Goal: Information Seeking & Learning: Learn about a topic

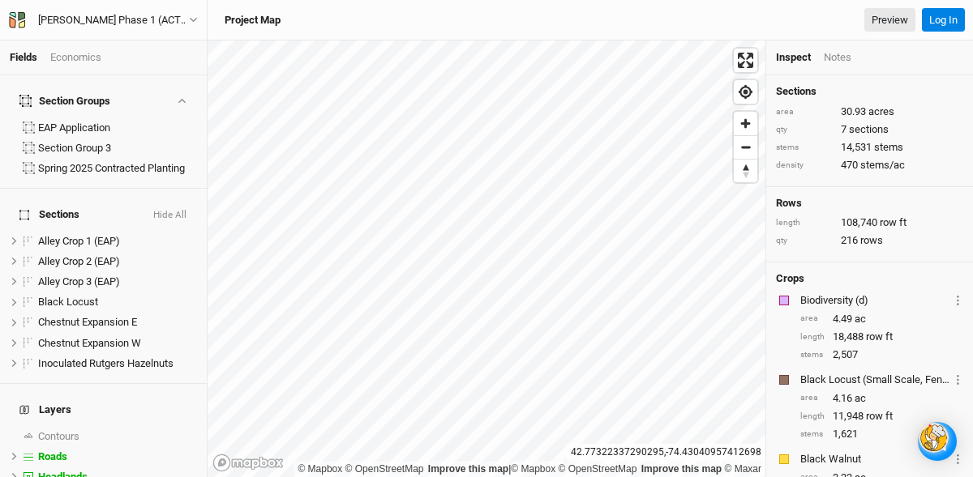
click at [76, 58] on div "Economics" at bounding box center [75, 57] width 51 height 15
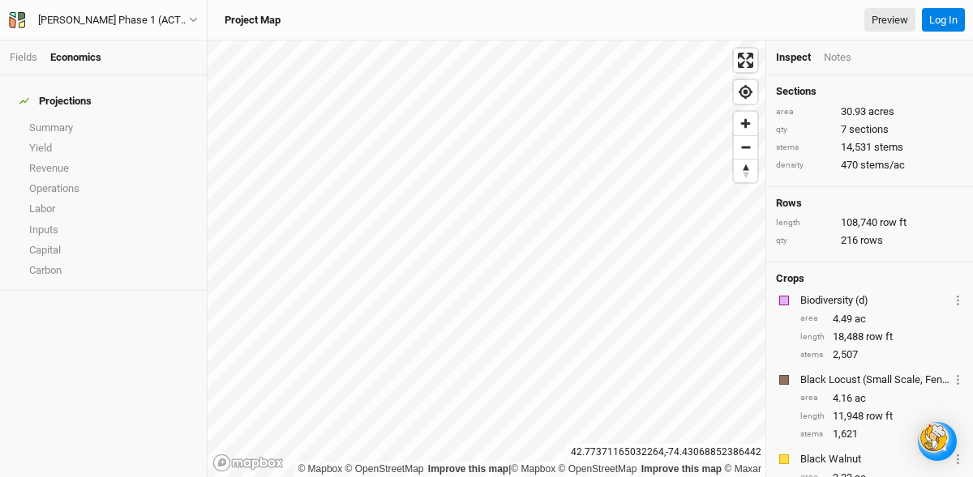
click at [86, 53] on div "Economics" at bounding box center [75, 57] width 51 height 15
click at [45, 158] on link "Revenue" at bounding box center [103, 168] width 207 height 20
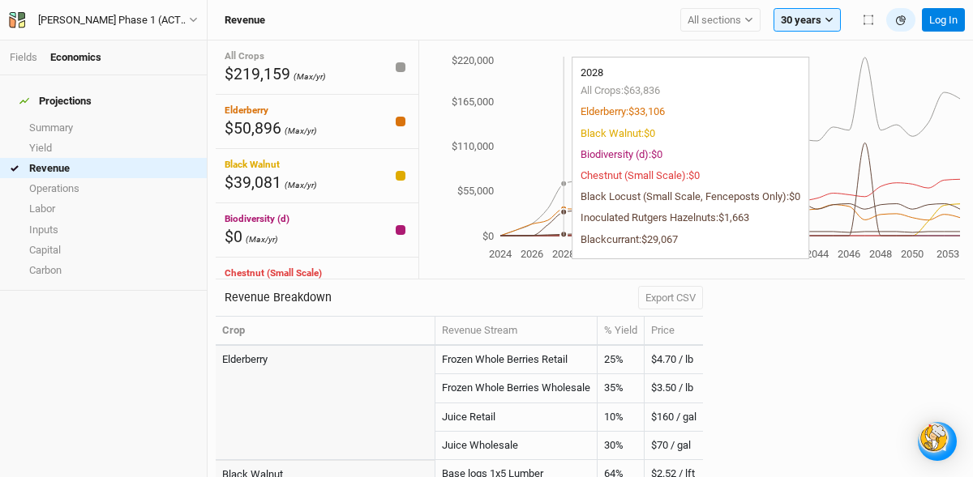
click at [563, 212] on circle at bounding box center [563, 212] width 6 height 6
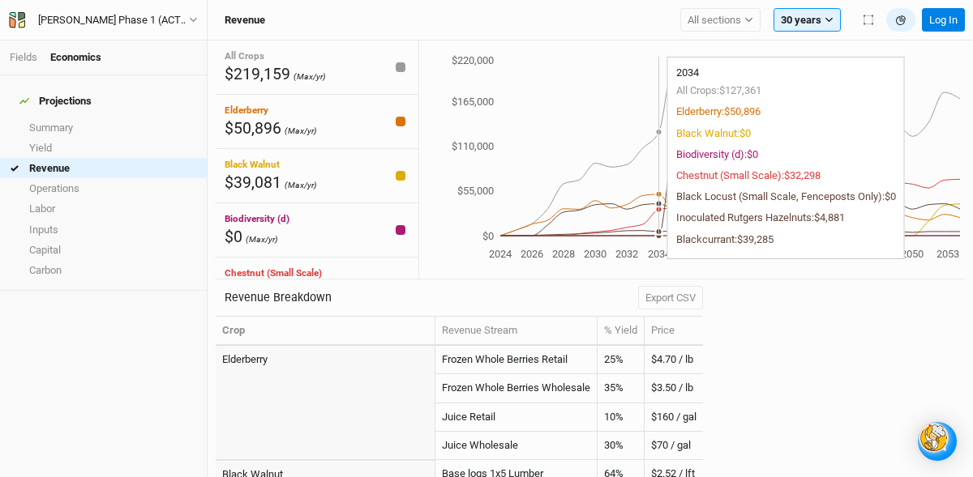
click at [663, 225] on icon "2024 2026 2028 2030 2032 2034 2036 2038 2040 2042 2044 2046 2048 2050 2053 $0 $…" at bounding box center [689, 159] width 541 height 212
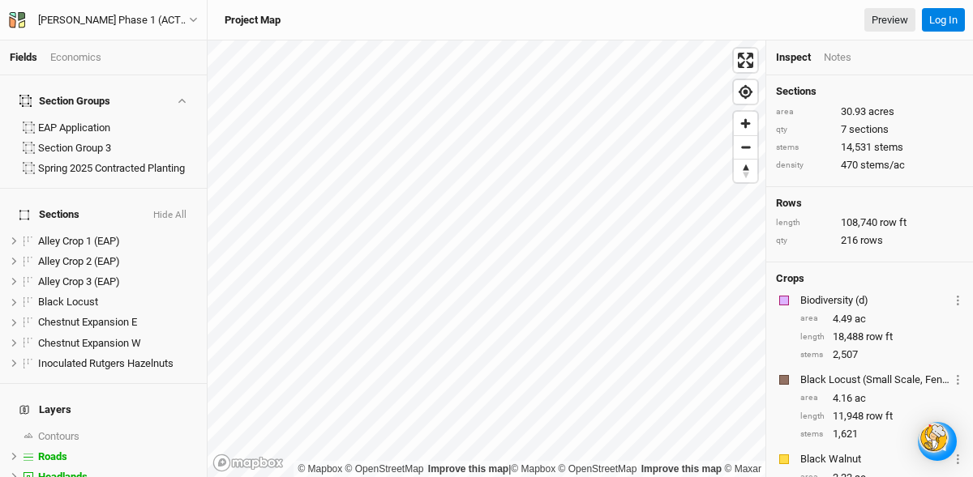
click at [75, 53] on div "Economics" at bounding box center [75, 57] width 51 height 15
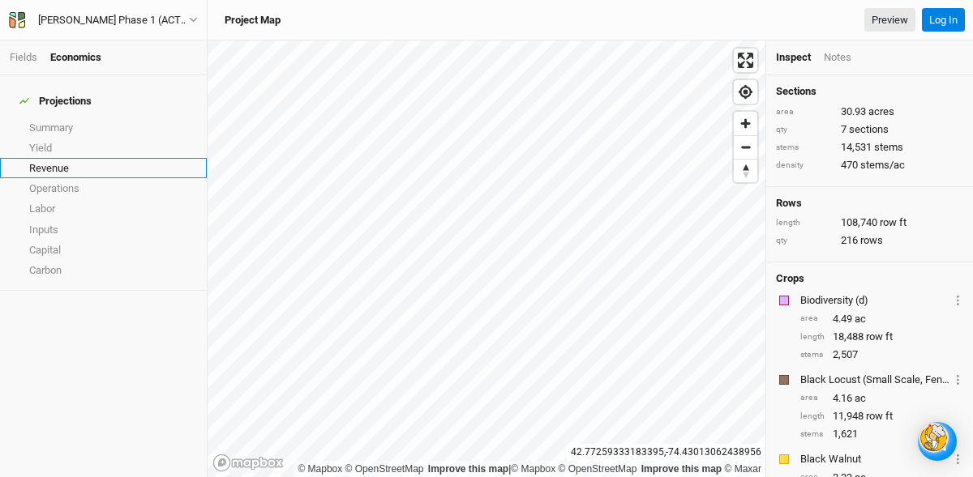
click at [40, 158] on link "Revenue" at bounding box center [103, 168] width 207 height 20
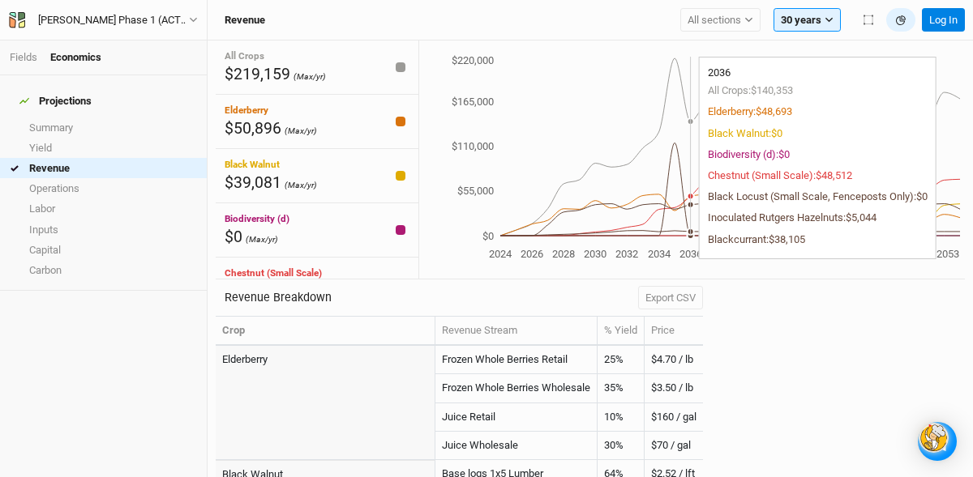
click at [687, 236] on circle at bounding box center [690, 236] width 6 height 6
